Goal: Use online tool/utility: Utilize a website feature to perform a specific function

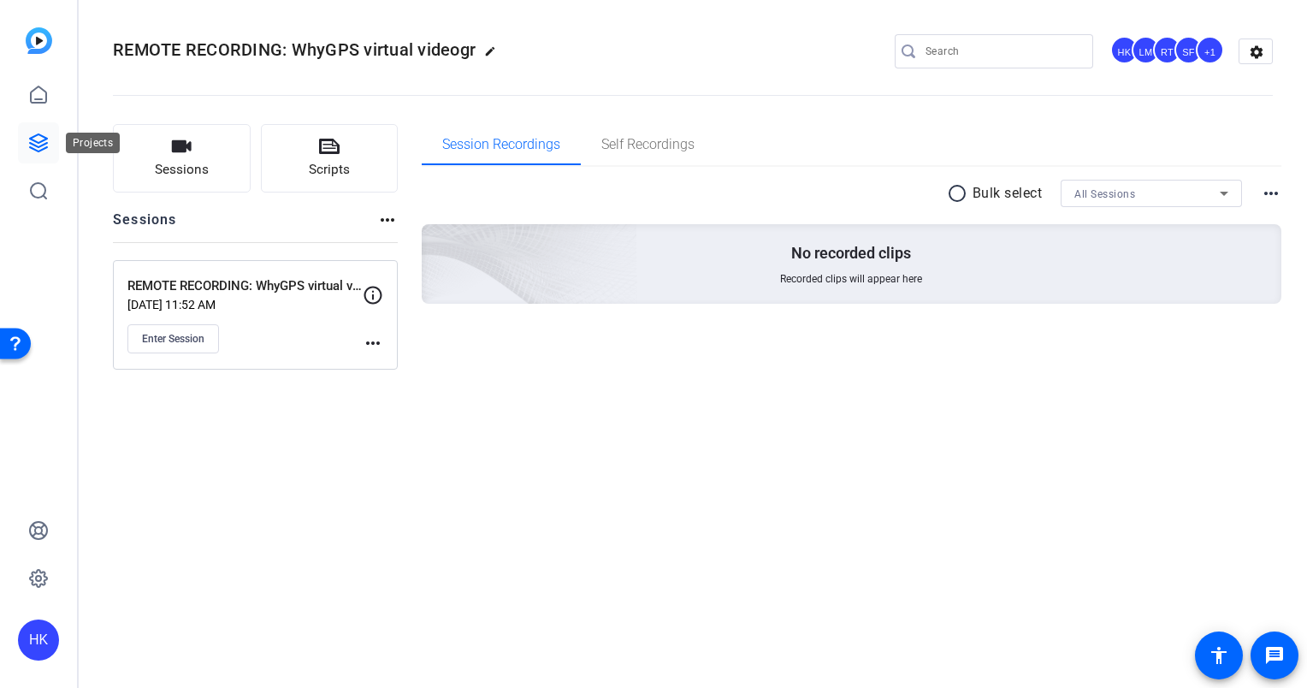
click at [35, 147] on icon at bounding box center [38, 143] width 21 height 21
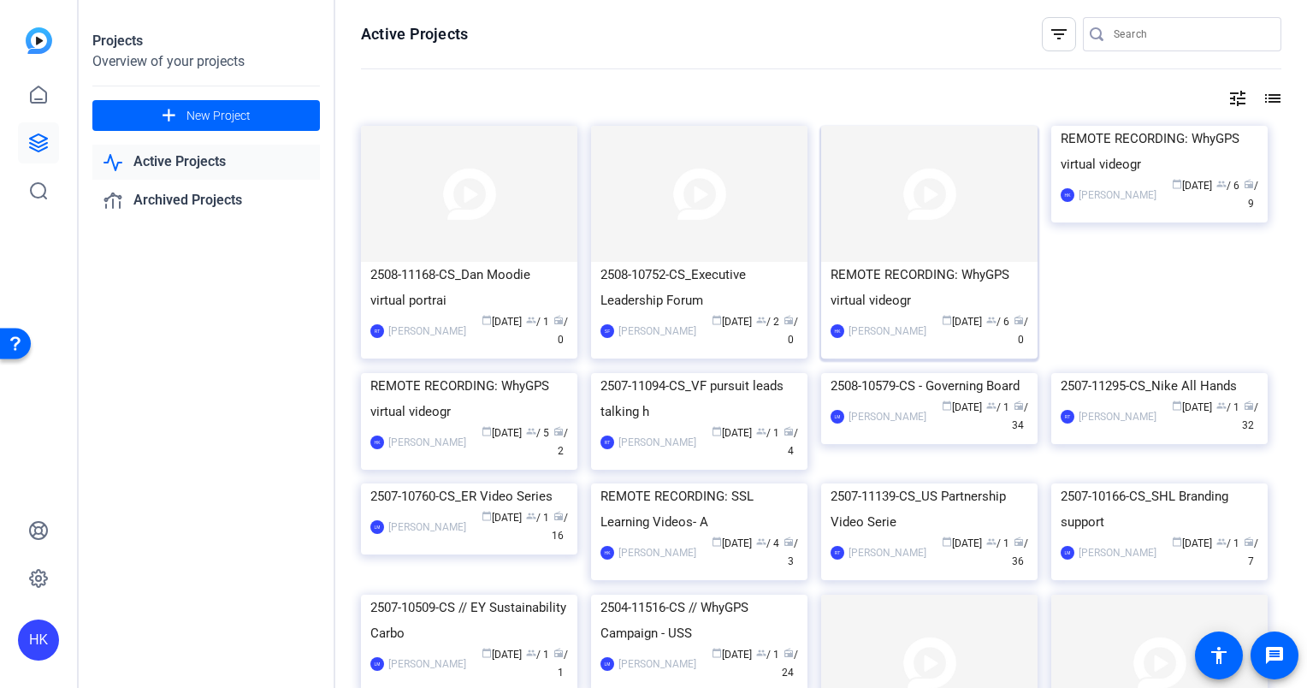
click at [911, 215] on img at bounding box center [929, 194] width 216 height 136
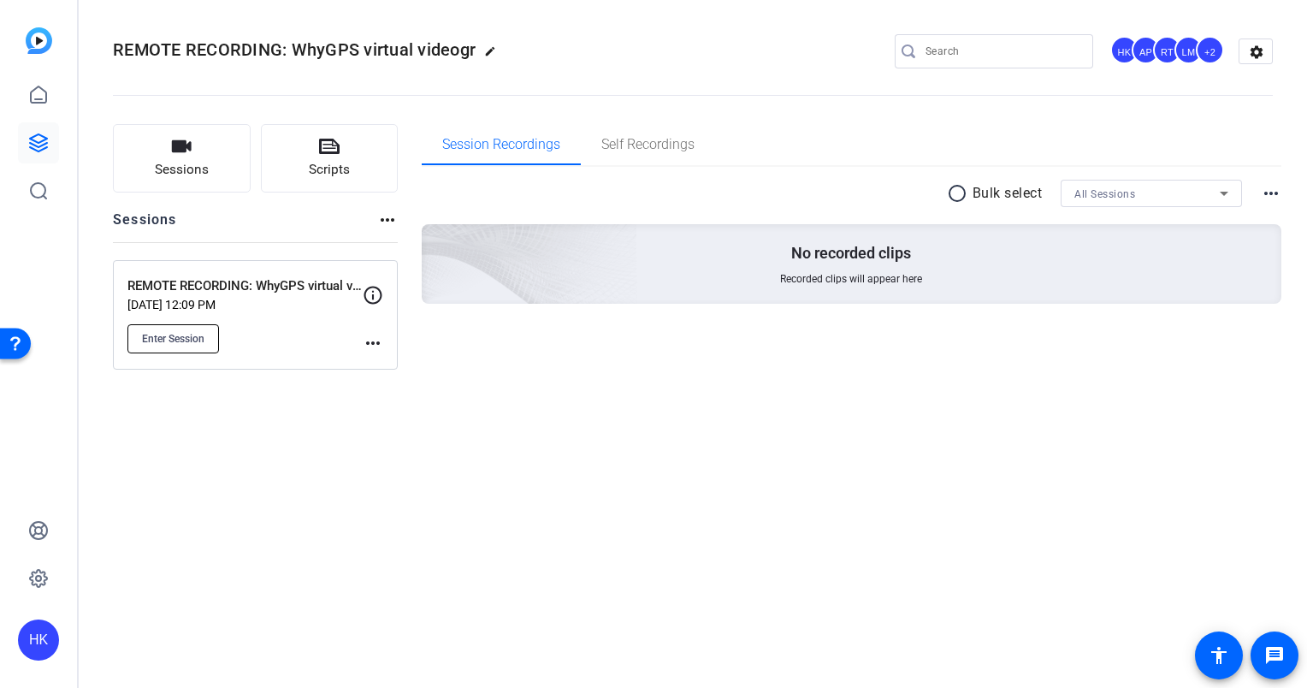
click at [174, 334] on span "Enter Session" at bounding box center [173, 339] width 62 height 14
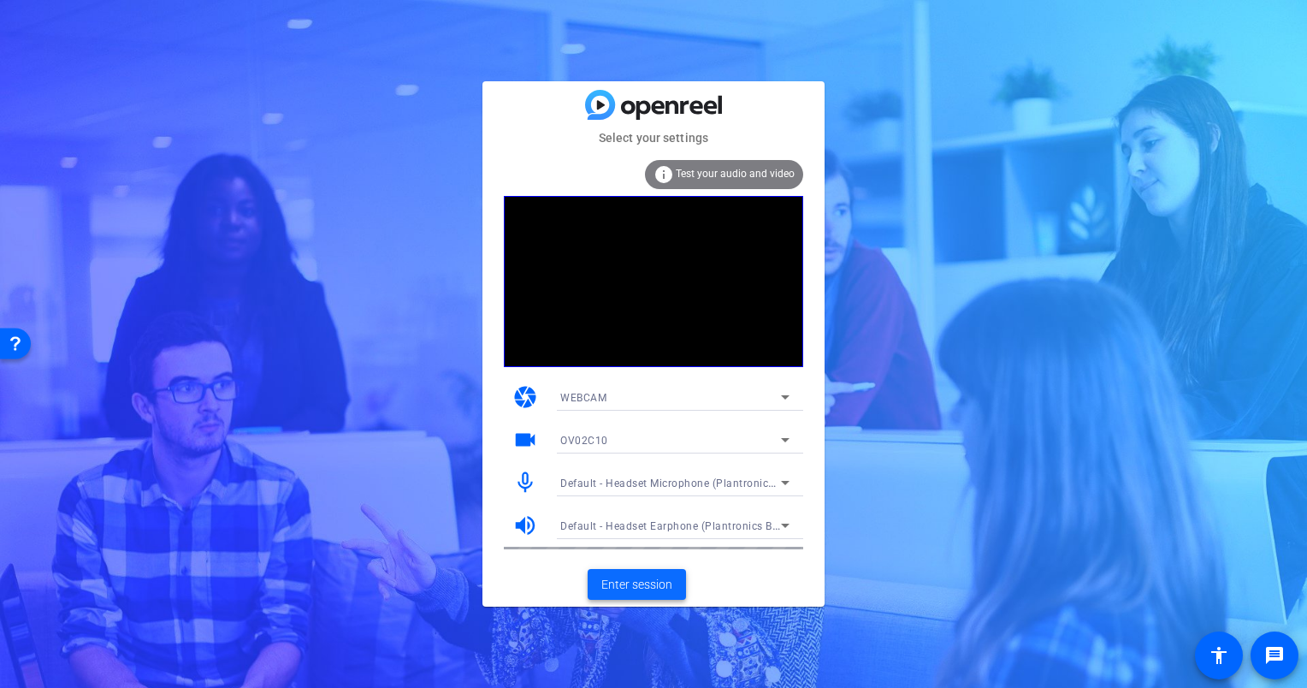
click at [628, 582] on span "Enter session" at bounding box center [636, 585] width 71 height 18
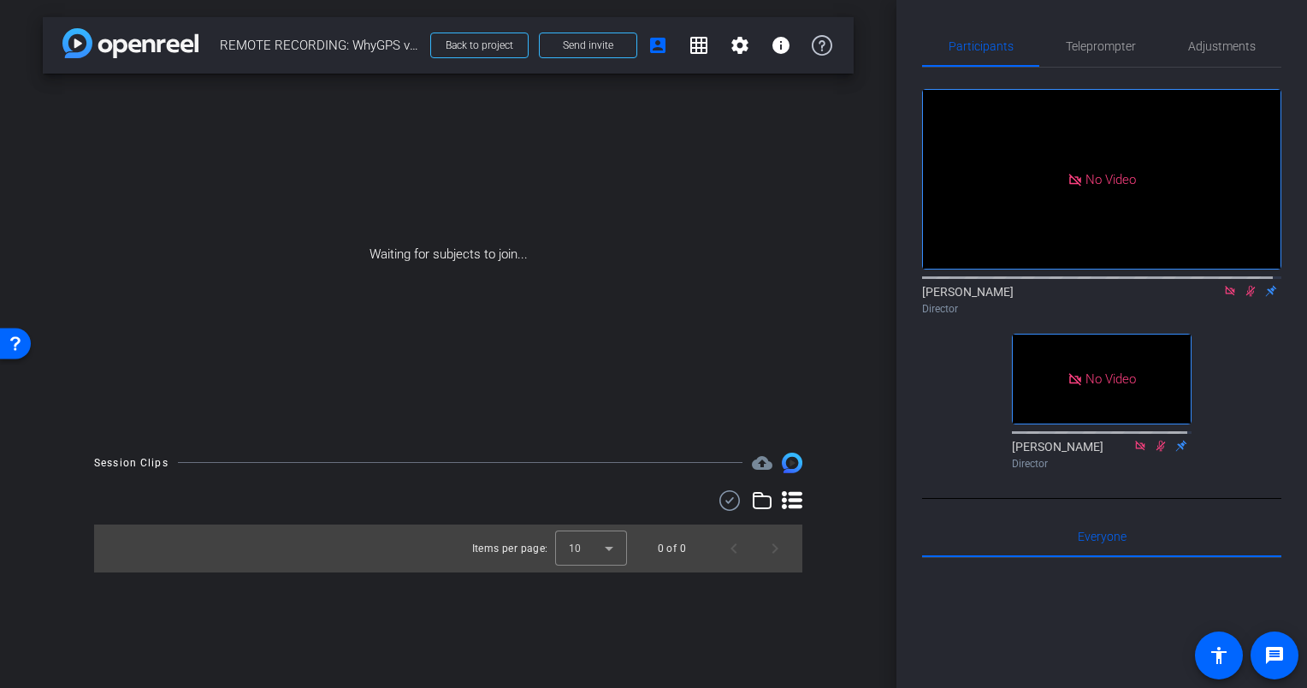
click at [1246, 297] on icon at bounding box center [1250, 291] width 9 height 11
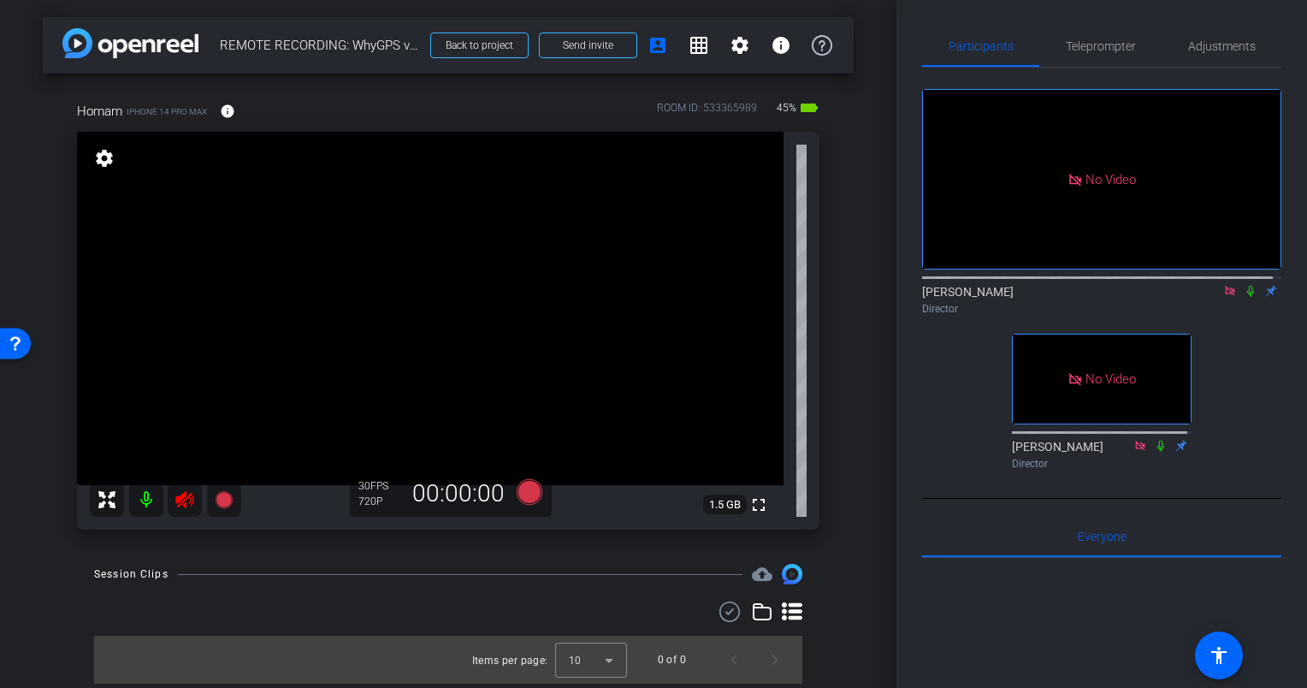
click at [100, 153] on mat-icon "settings" at bounding box center [104, 158] width 24 height 21
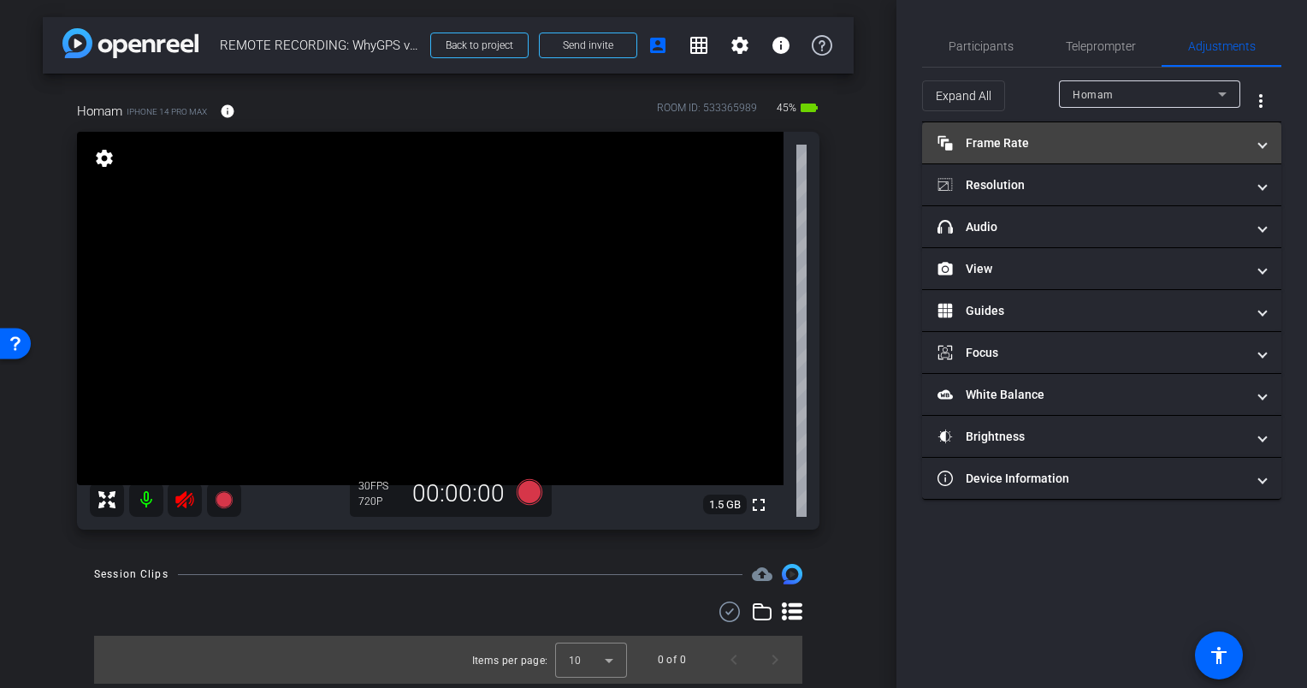
click at [1178, 134] on mat-panel-title "Frame Rate Frame Rate" at bounding box center [1091, 143] width 308 height 18
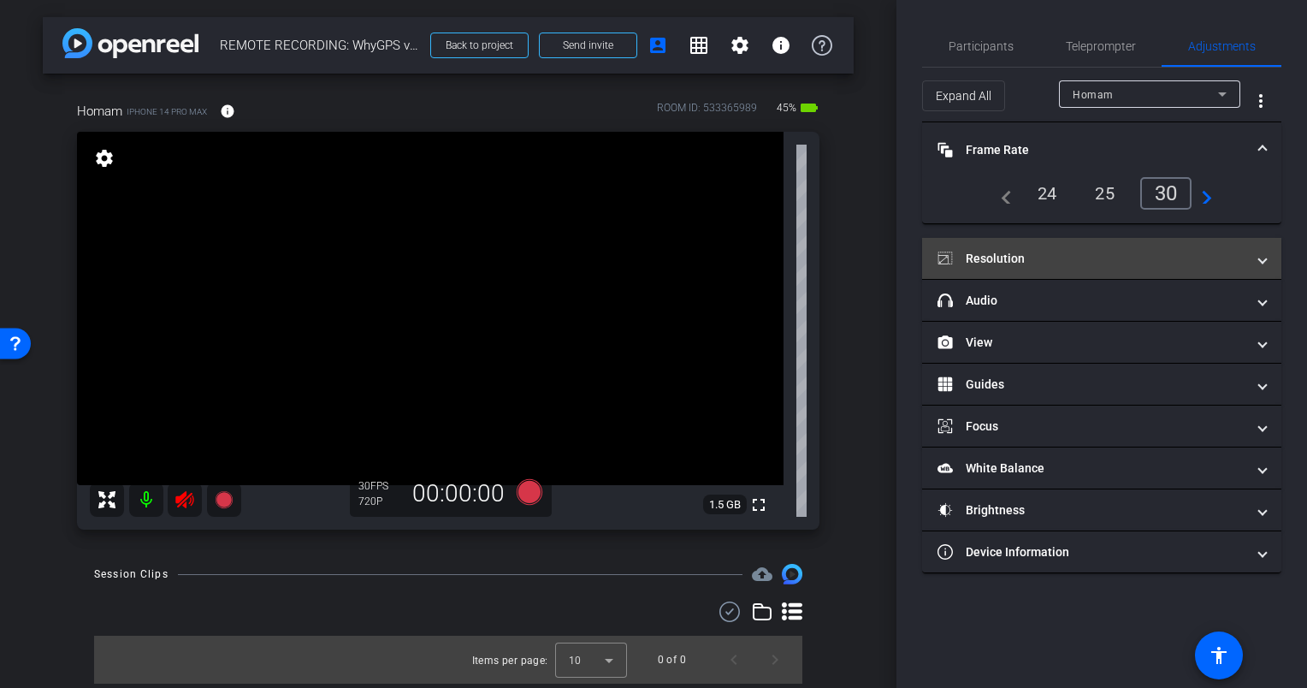
click at [1170, 238] on mat-expansion-panel-header "Resolution" at bounding box center [1101, 258] width 359 height 41
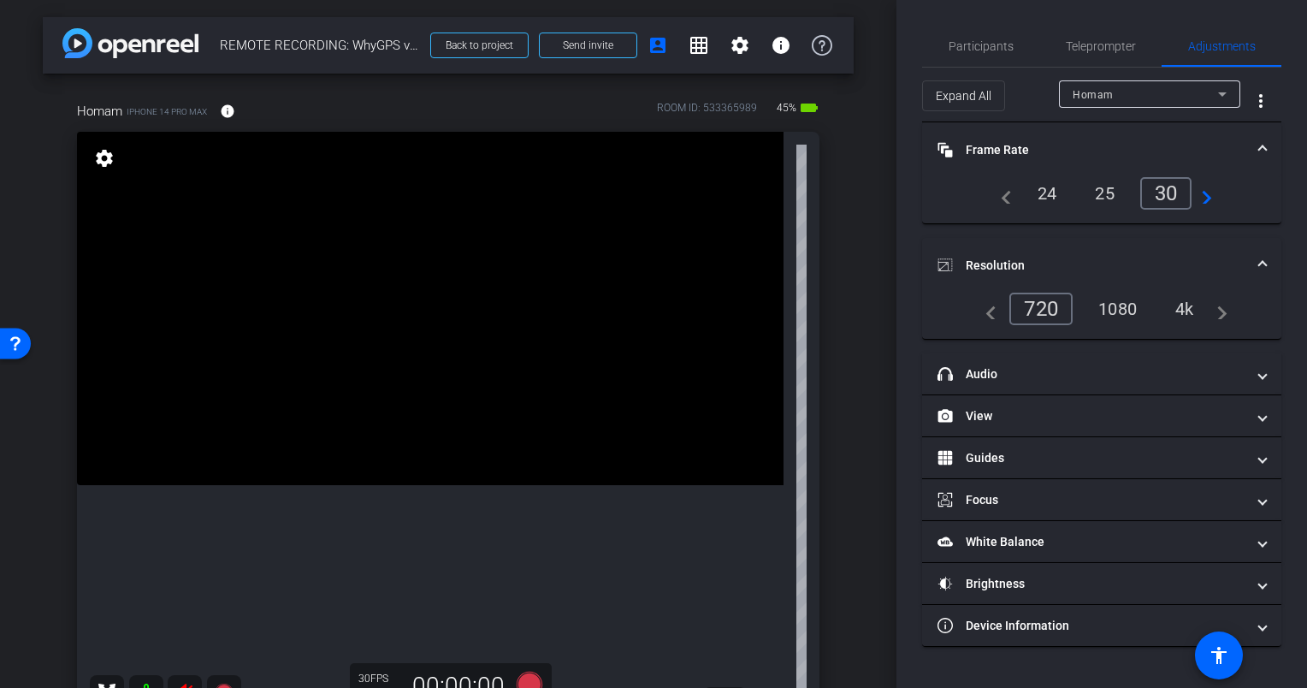
click at [1126, 307] on div "1080" at bounding box center [1117, 308] width 64 height 29
click at [1126, 307] on div "1080" at bounding box center [1113, 308] width 74 height 32
click at [1189, 309] on div "4k" at bounding box center [1185, 308] width 44 height 29
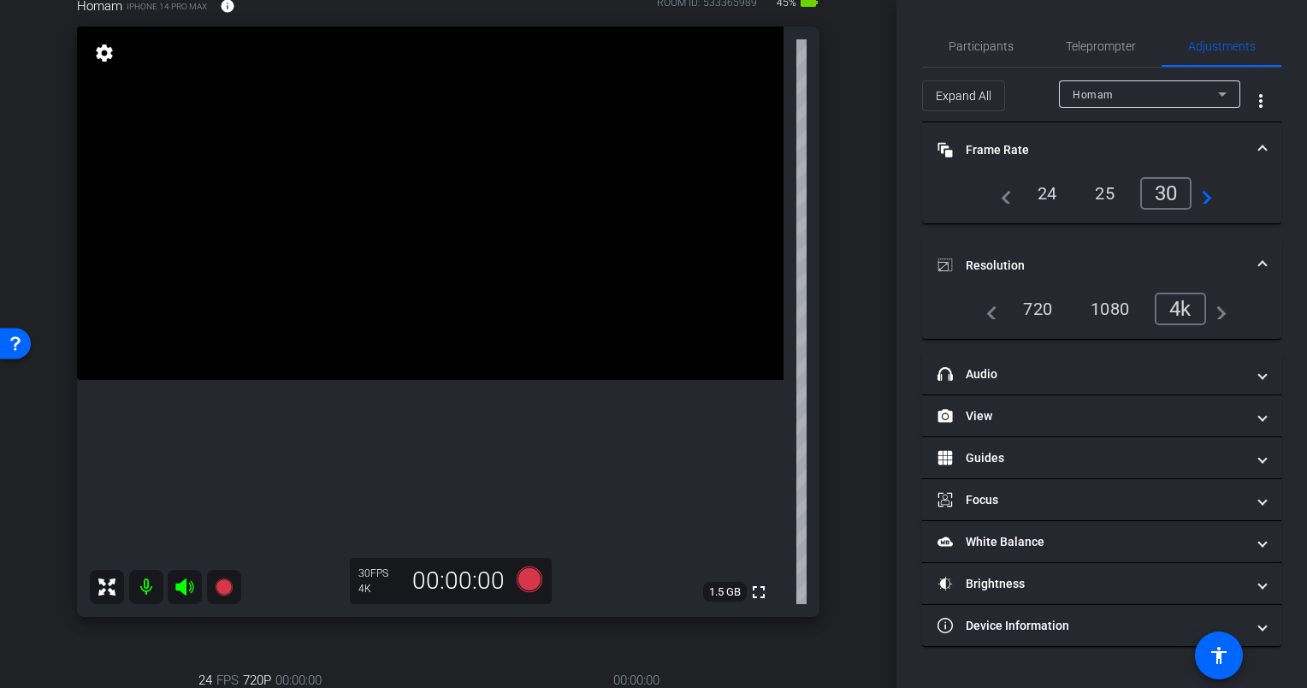
scroll to position [104, 0]
click at [1258, 151] on span "Frame Rate Frame Rate" at bounding box center [1098, 150] width 322 height 18
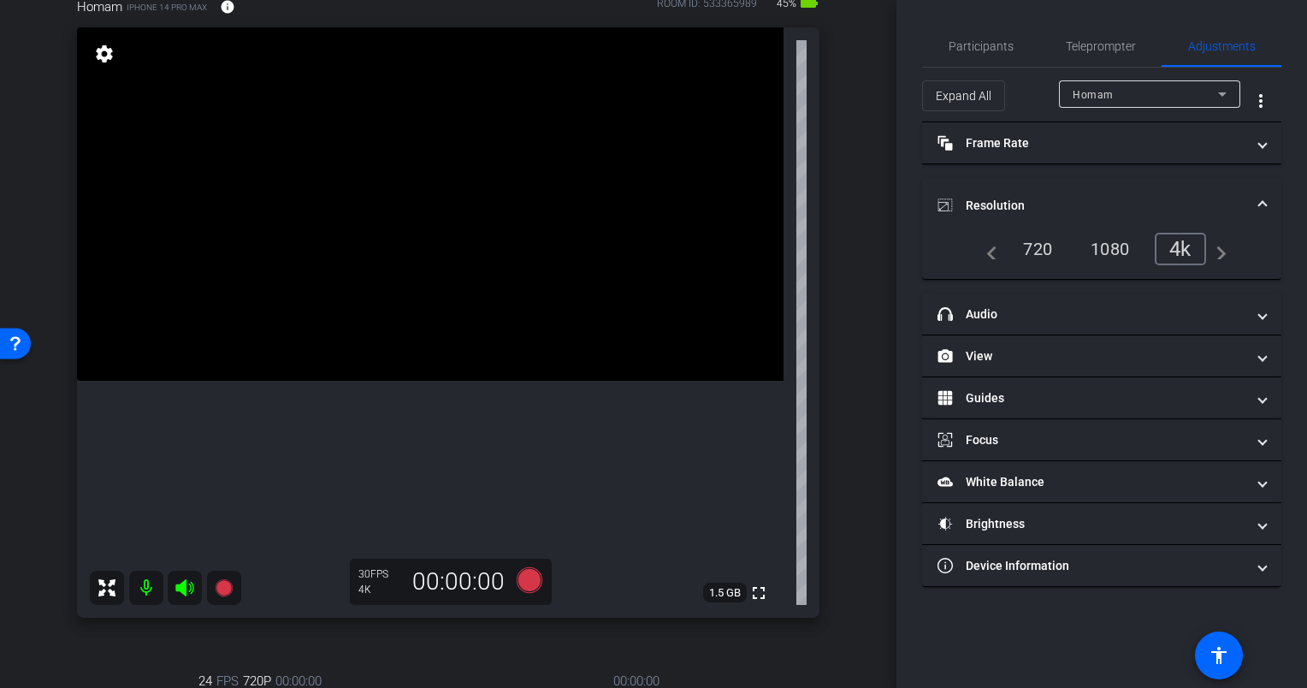
click at [1267, 193] on mat-expansion-panel-header "Resolution" at bounding box center [1101, 205] width 359 height 55
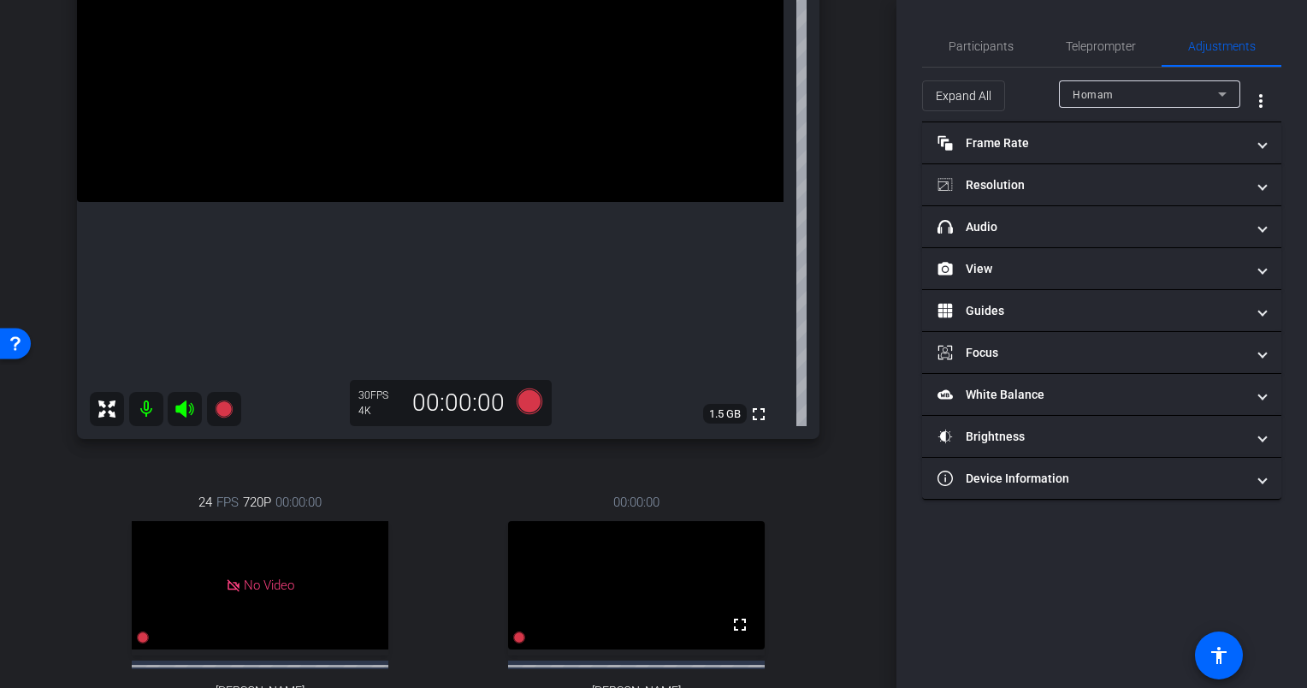
scroll to position [284, 0]
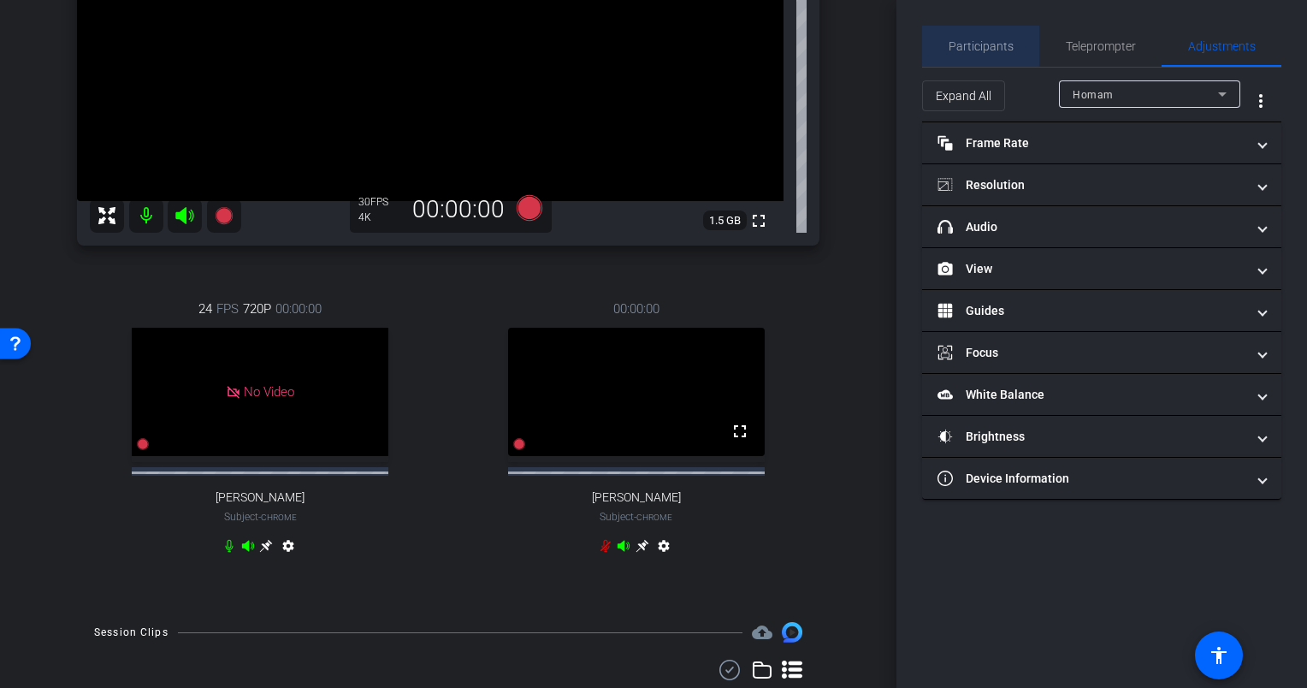
click at [975, 44] on span "Participants" at bounding box center [980, 46] width 65 height 12
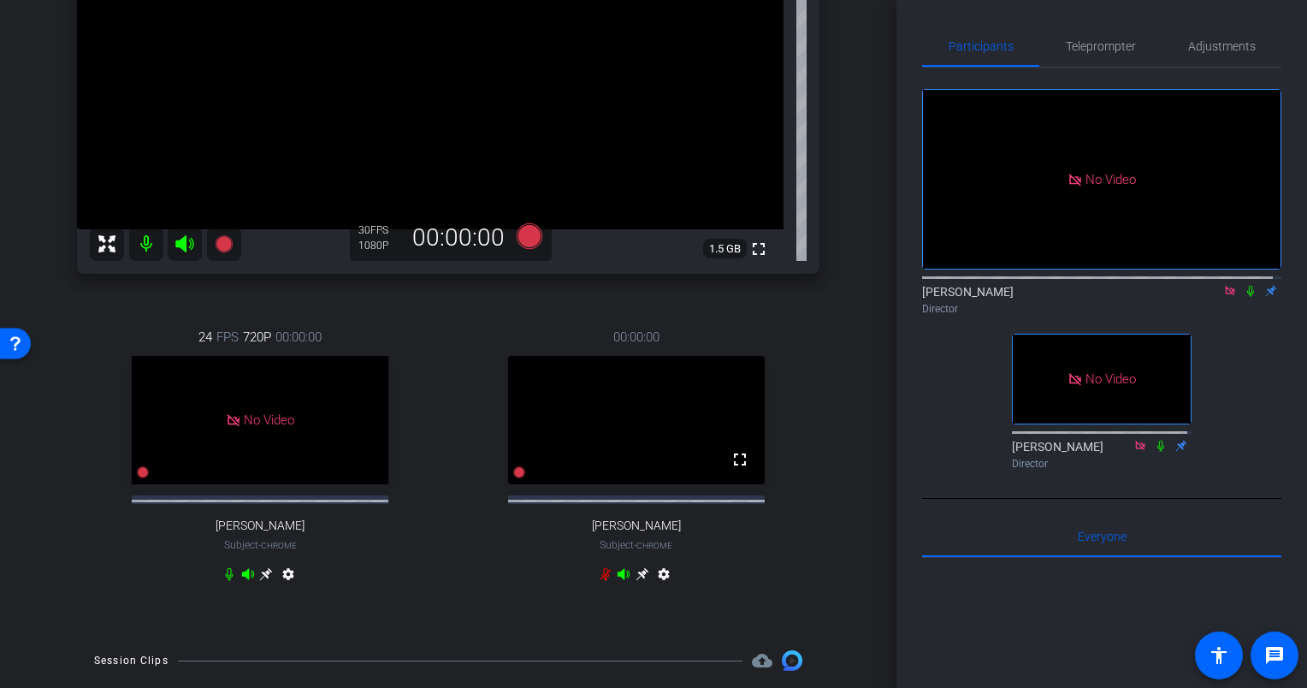
scroll to position [0, 0]
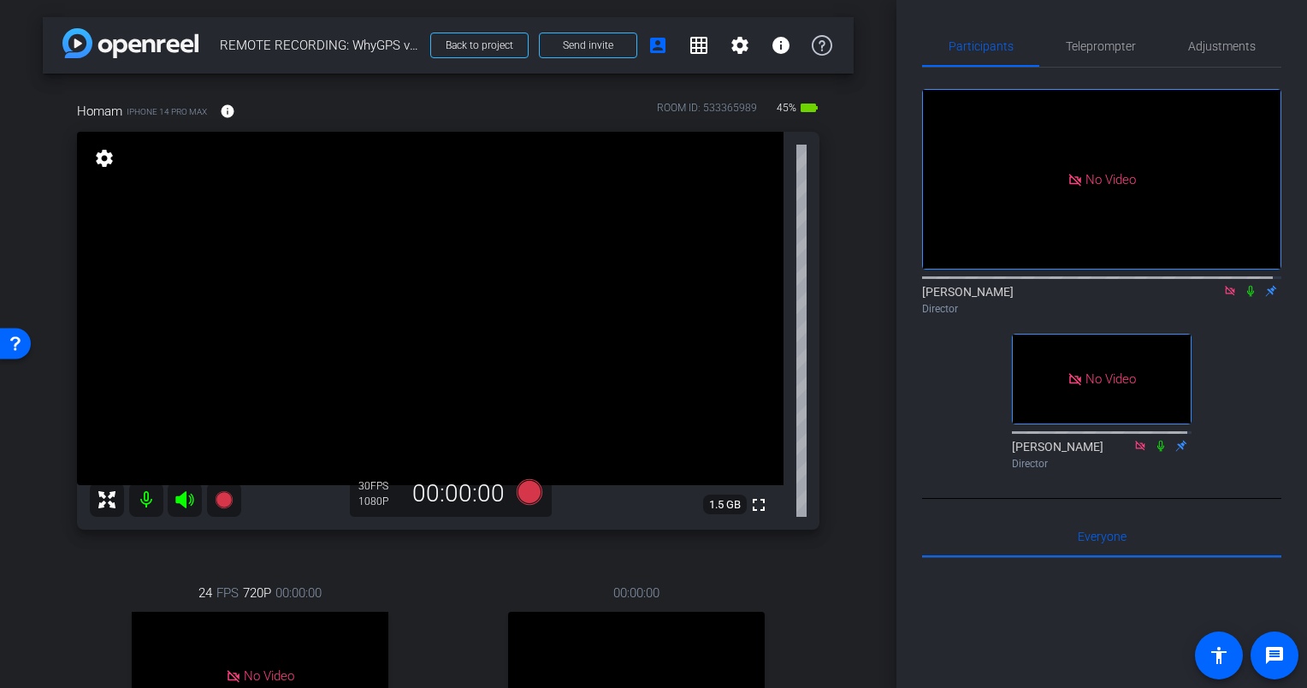
click at [1244, 285] on icon at bounding box center [1251, 291] width 14 height 12
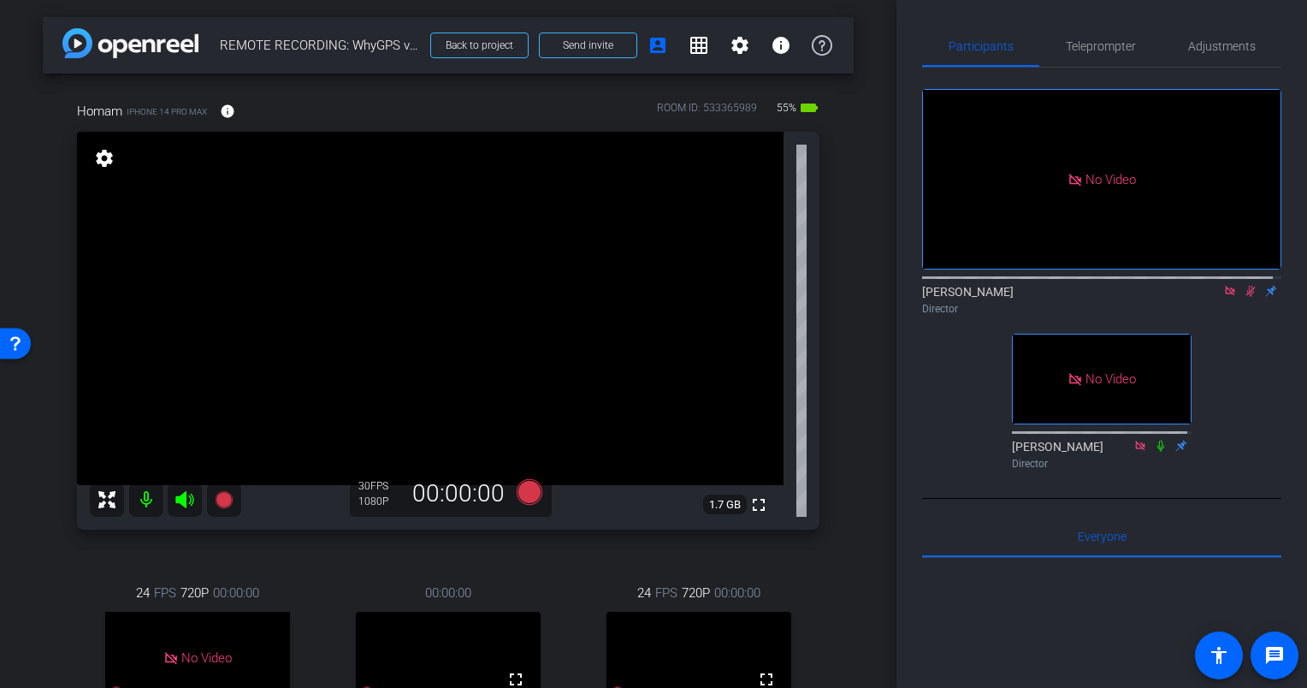
click at [1244, 285] on icon at bounding box center [1251, 291] width 14 height 12
click at [1247, 285] on icon at bounding box center [1251, 291] width 14 height 12
click at [1244, 285] on icon at bounding box center [1251, 291] width 14 height 12
click at [865, 486] on div "arrow_back REMOTE RECORDING: WhyGPS virtual videography ([PERSON_NAME]) // 2504…" at bounding box center [448, 344] width 896 height 688
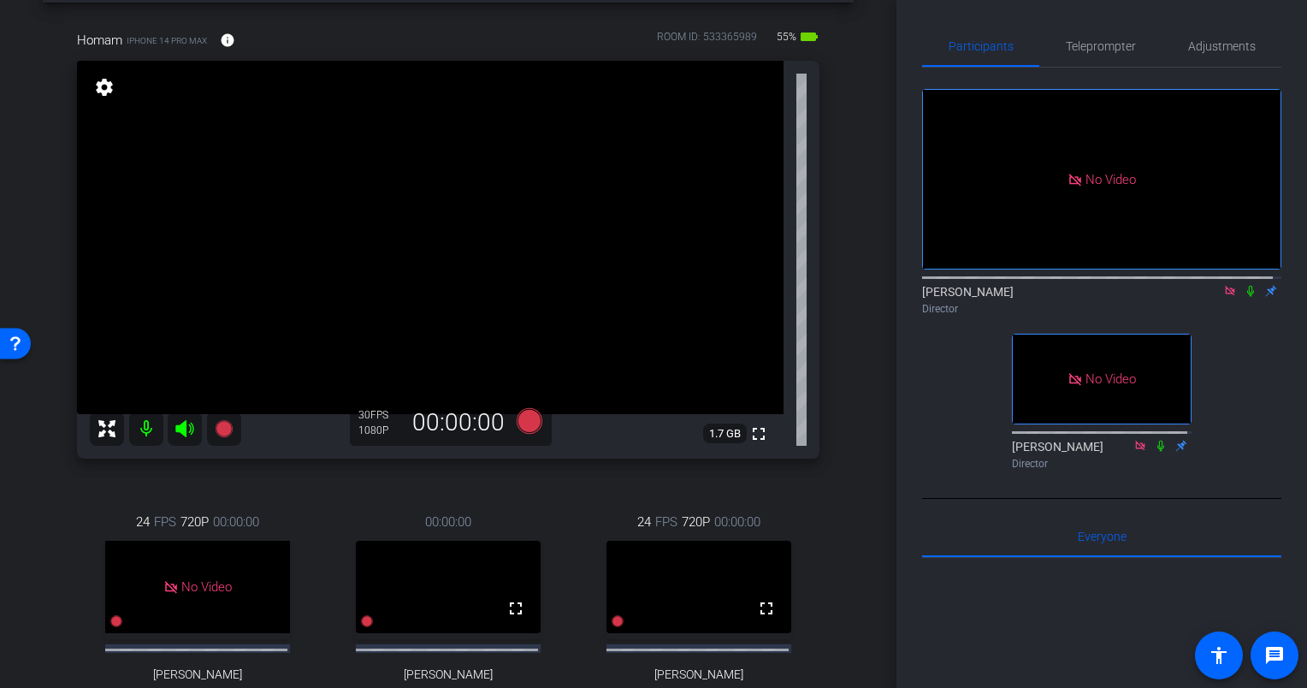
scroll to position [68, 0]
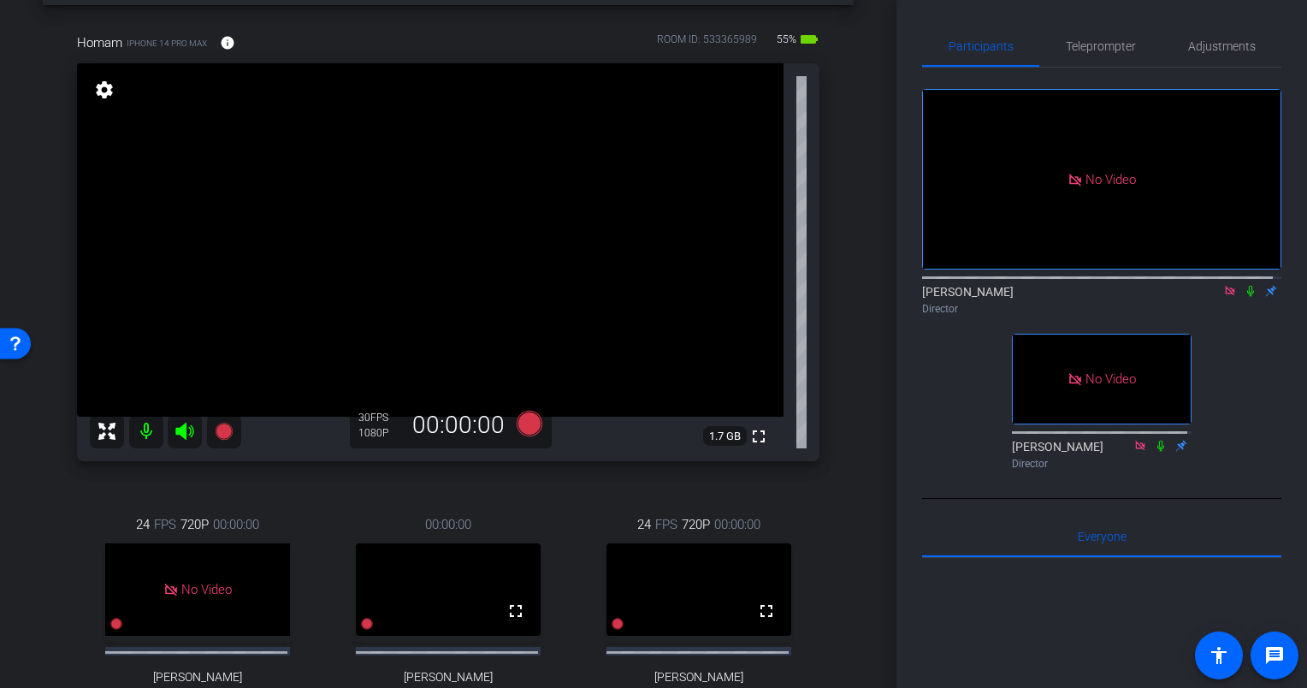
click at [1247, 286] on icon at bounding box center [1250, 291] width 7 height 11
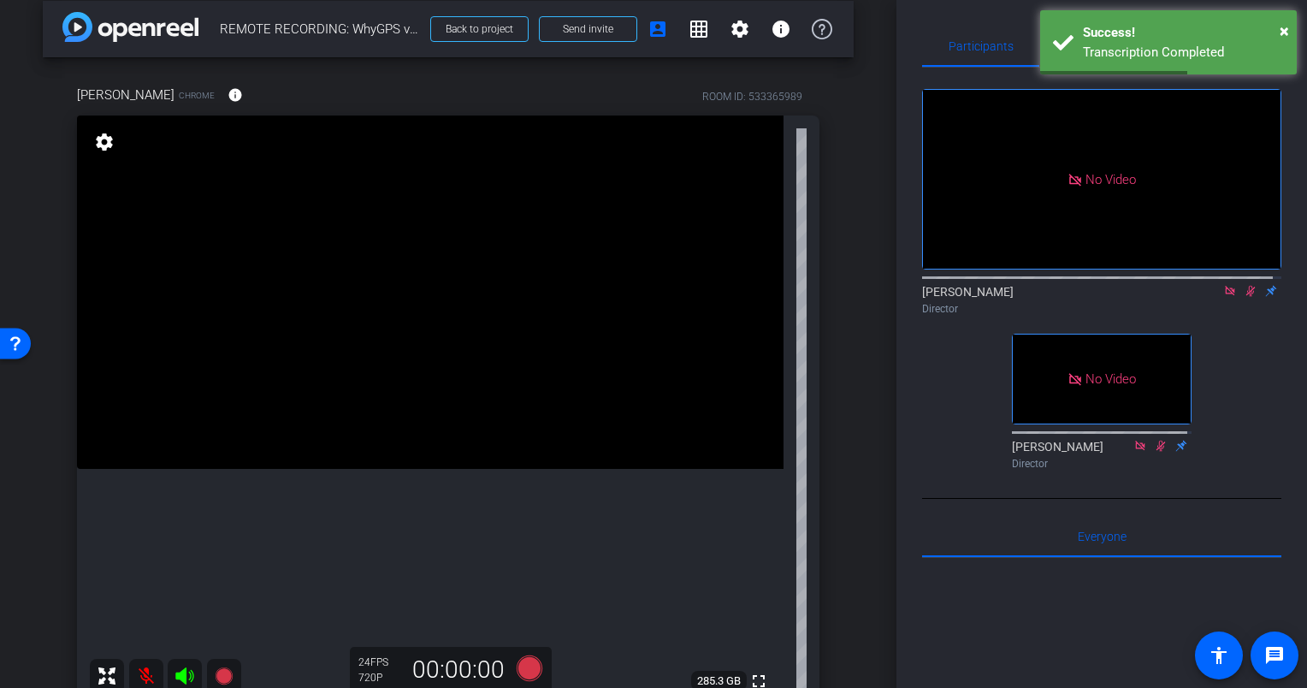
scroll to position [0, 0]
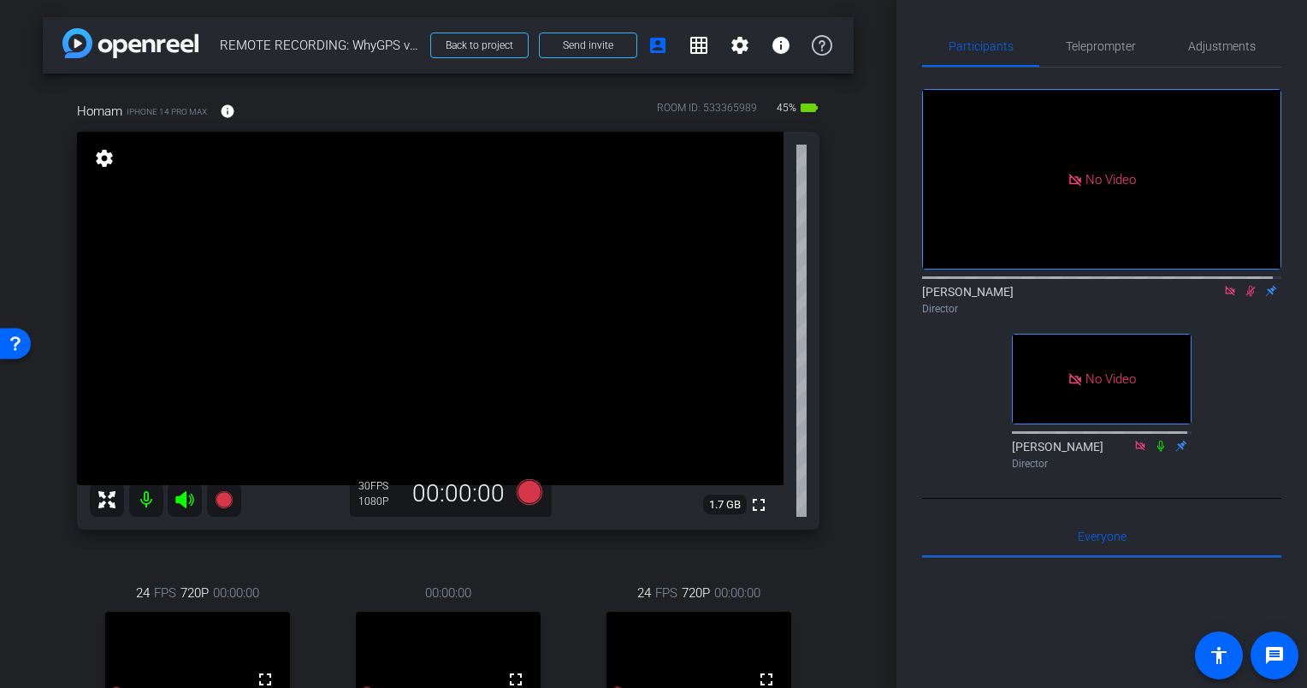
click at [1244, 285] on icon at bounding box center [1251, 291] width 14 height 12
click at [1247, 286] on icon at bounding box center [1250, 291] width 7 height 11
